Goal: Transaction & Acquisition: Purchase product/service

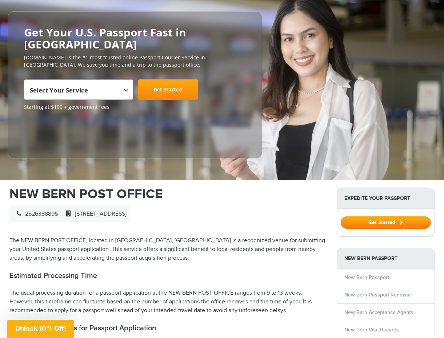
click at [235, 187] on h1 "NEW BERN POST OFFICE" at bounding box center [167, 193] width 316 height 13
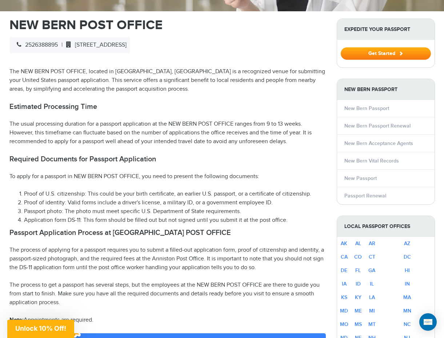
scroll to position [255, 0]
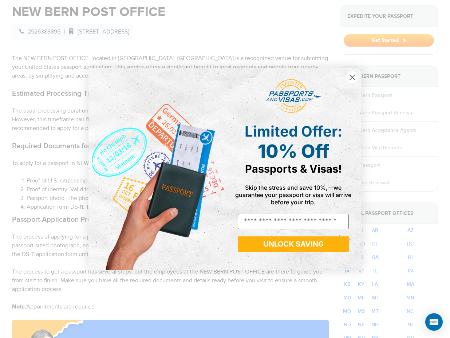
click at [354, 79] on icon "Close dialog" at bounding box center [352, 77] width 5 height 5
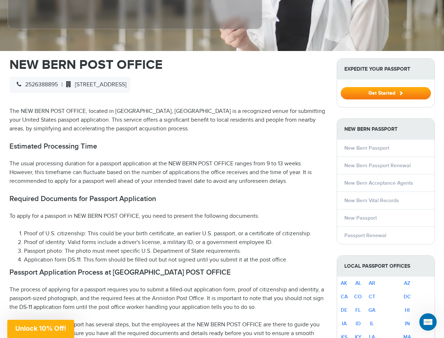
scroll to position [182, 0]
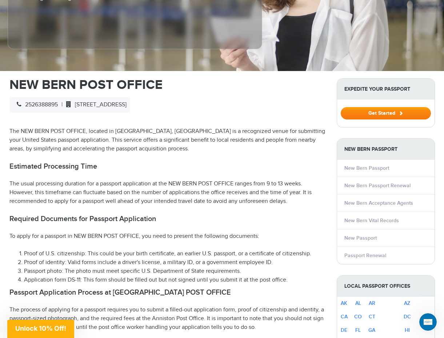
click at [350, 107] on button "Get Started" at bounding box center [386, 113] width 90 height 12
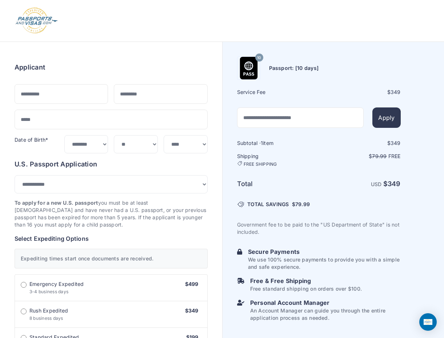
select select "***"
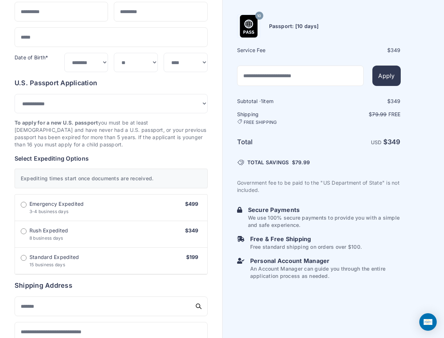
scroll to position [82, 0]
click at [164, 228] on label "Rush Expedited 8 business days $349" at bounding box center [111, 234] width 192 height 27
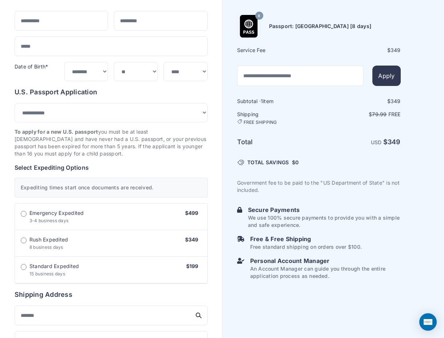
scroll to position [73, 0]
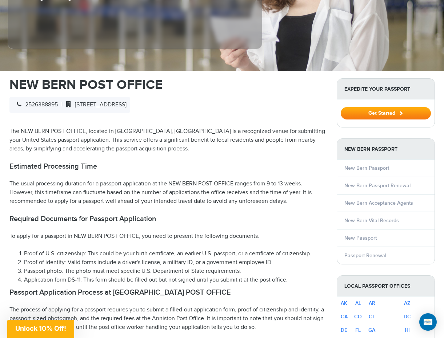
scroll to position [218, 0]
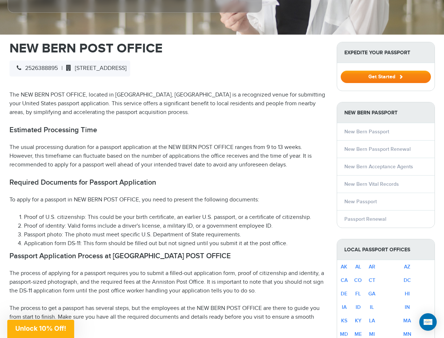
click at [360, 71] on button "Get Started" at bounding box center [386, 77] width 90 height 12
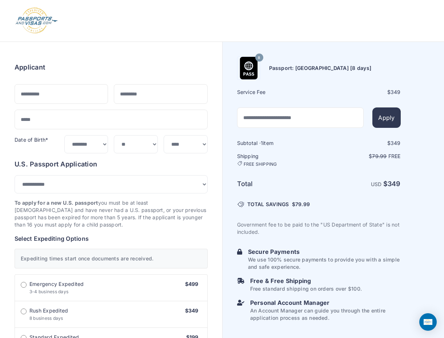
select select "***"
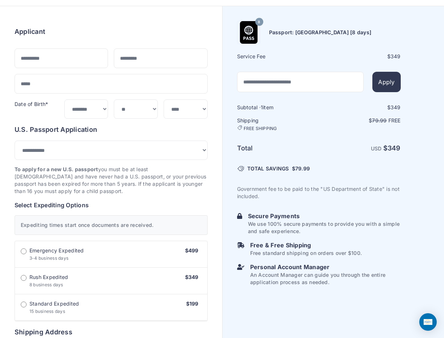
scroll to position [36, 0]
